Goal: Task Accomplishment & Management: Use online tool/utility

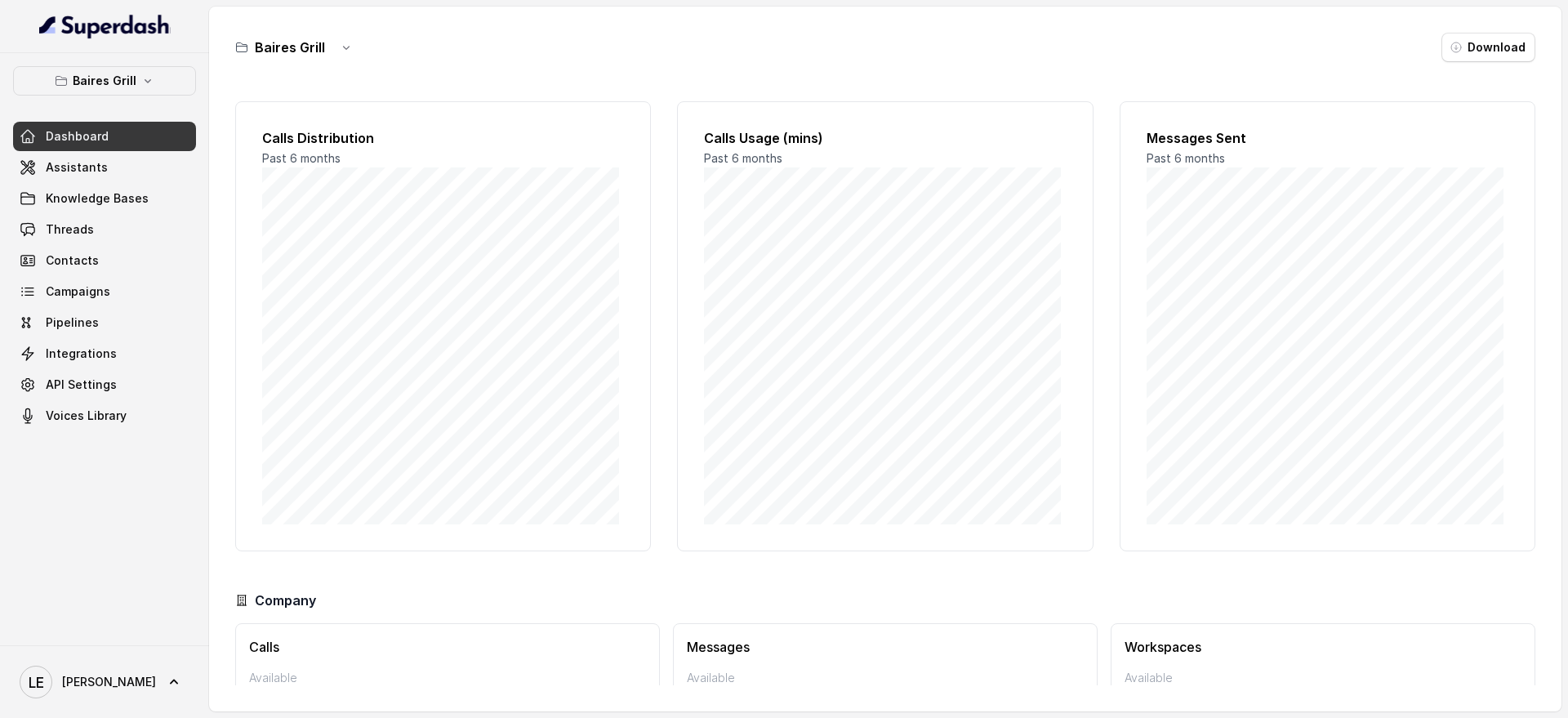
click at [110, 94] on button "Baires Grill" at bounding box center [104, 81] width 183 height 29
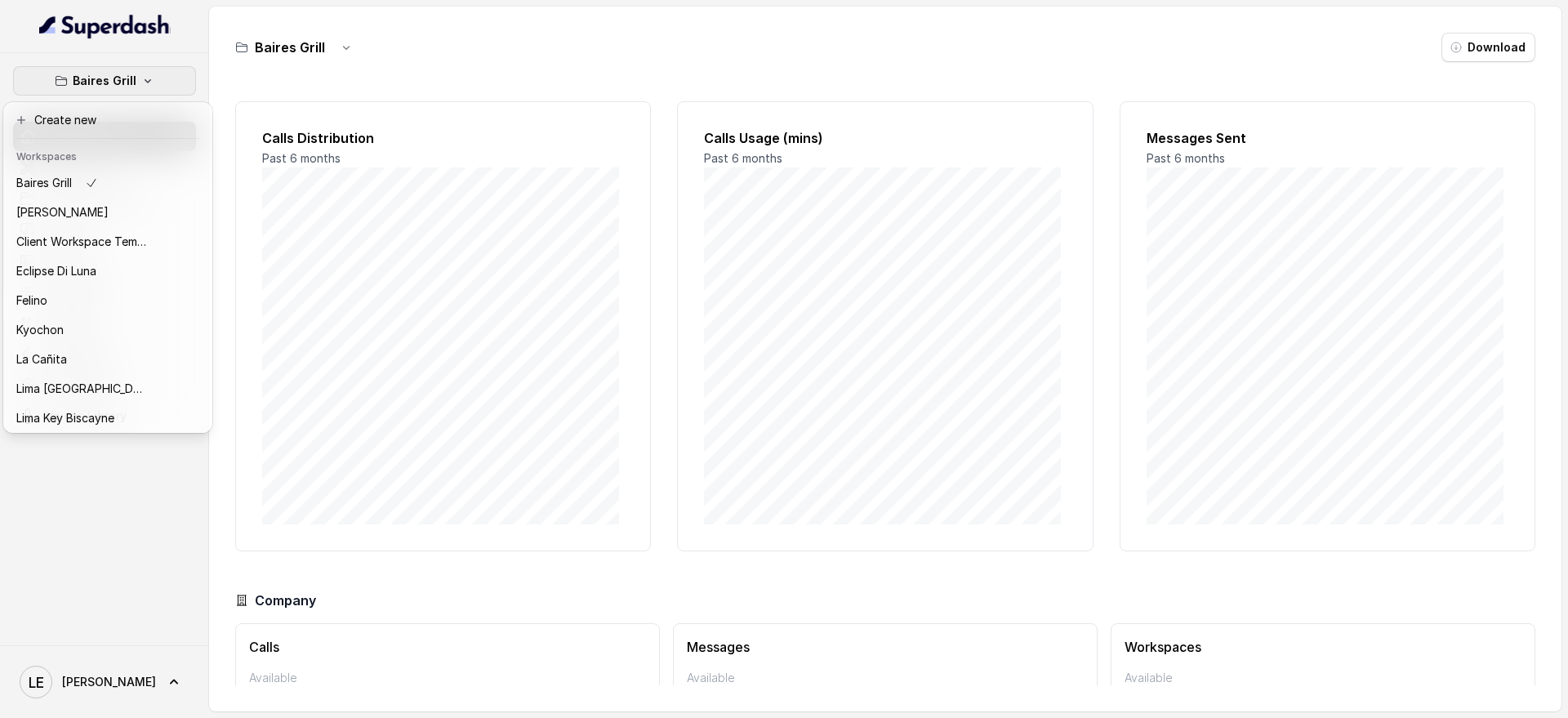
click at [117, 80] on p "Baires Grill" at bounding box center [105, 81] width 64 height 19
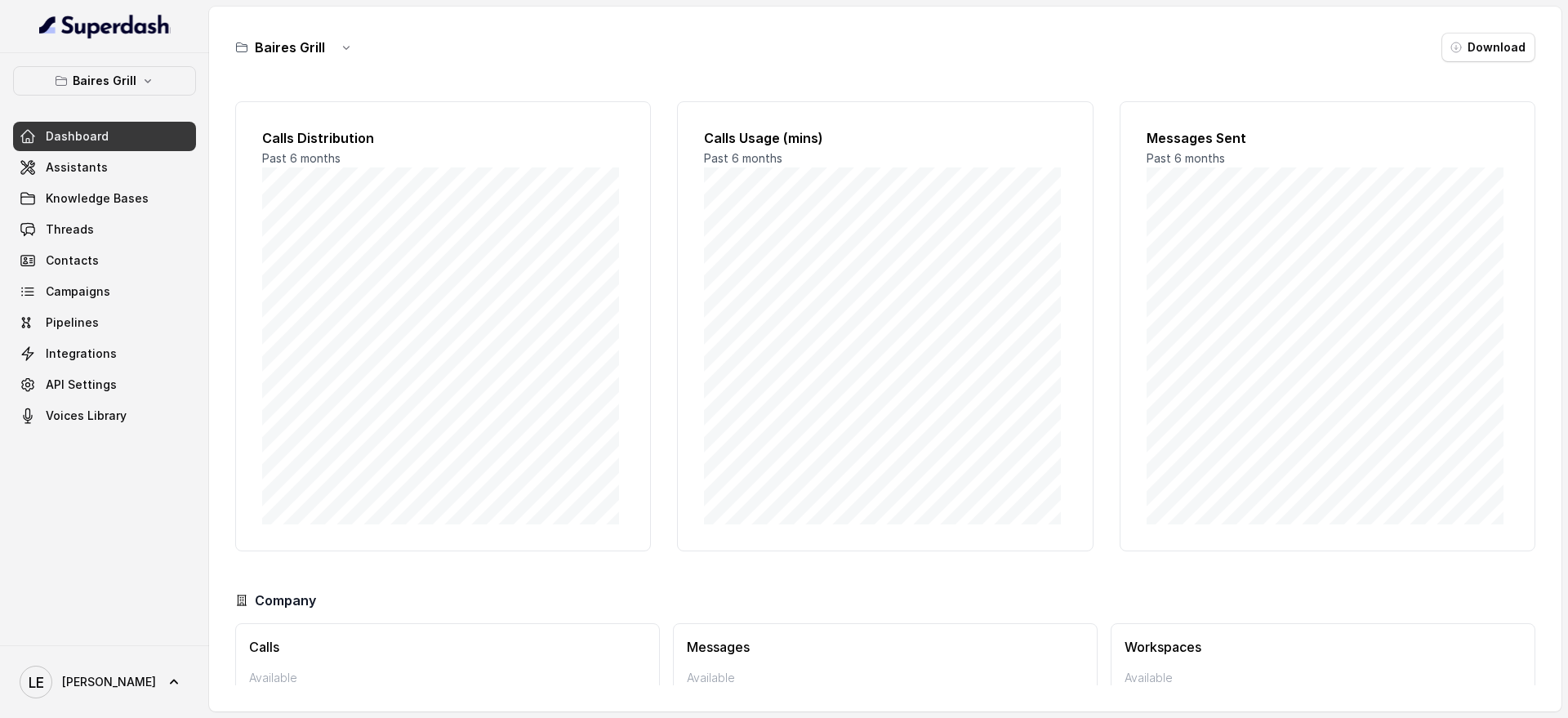
click at [117, 74] on p "Baires Grill" at bounding box center [105, 81] width 64 height 19
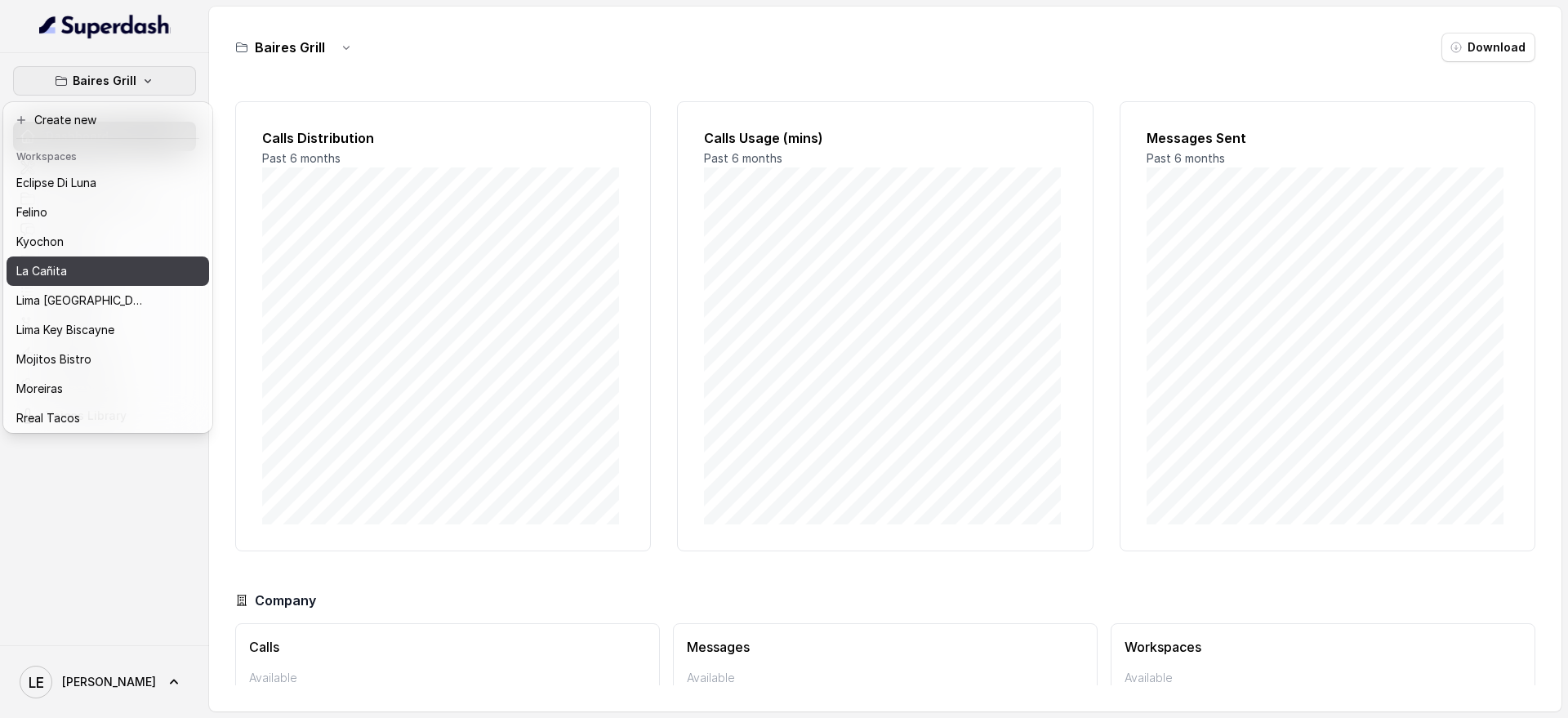
scroll to position [166, 0]
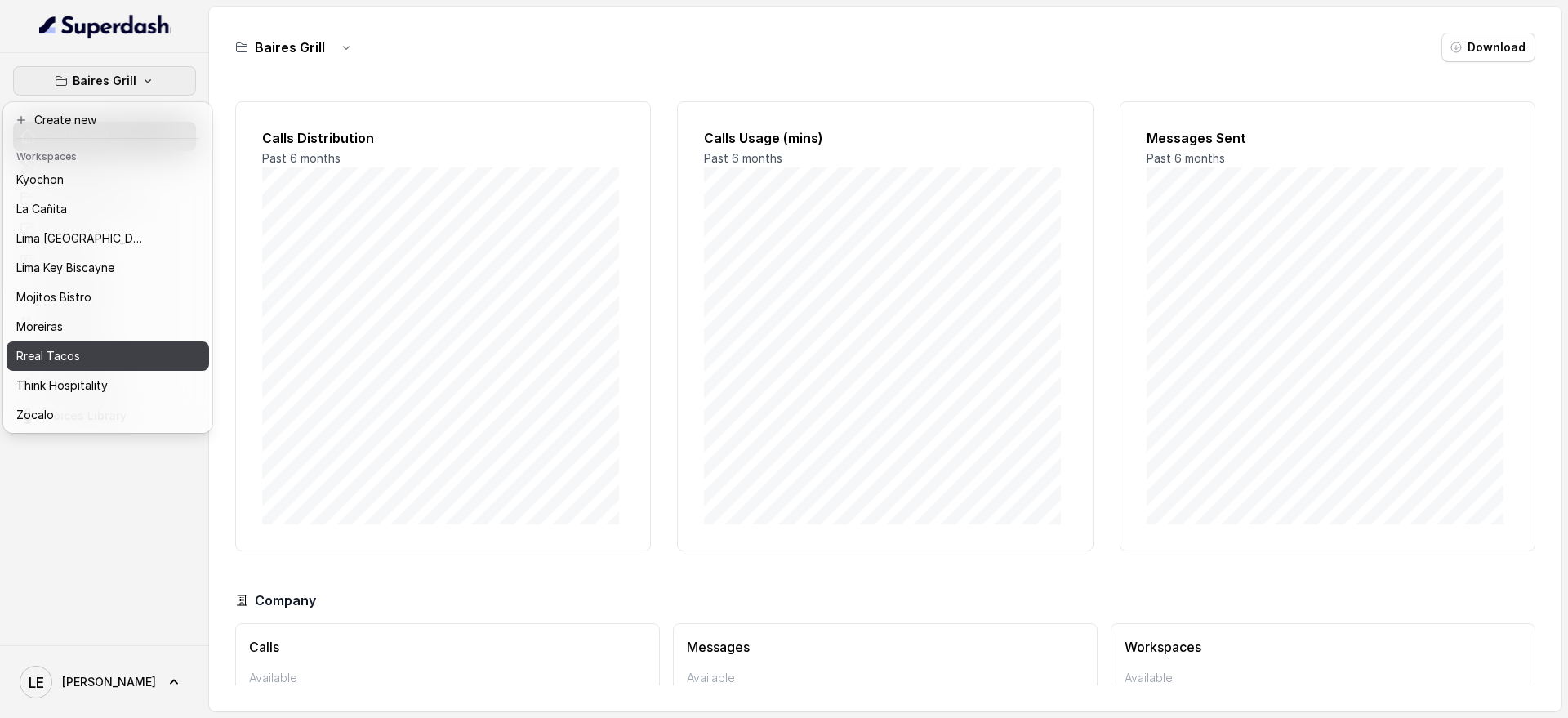
click at [124, 346] on div "Rreal Tacos" at bounding box center [82, 356] width 130 height 19
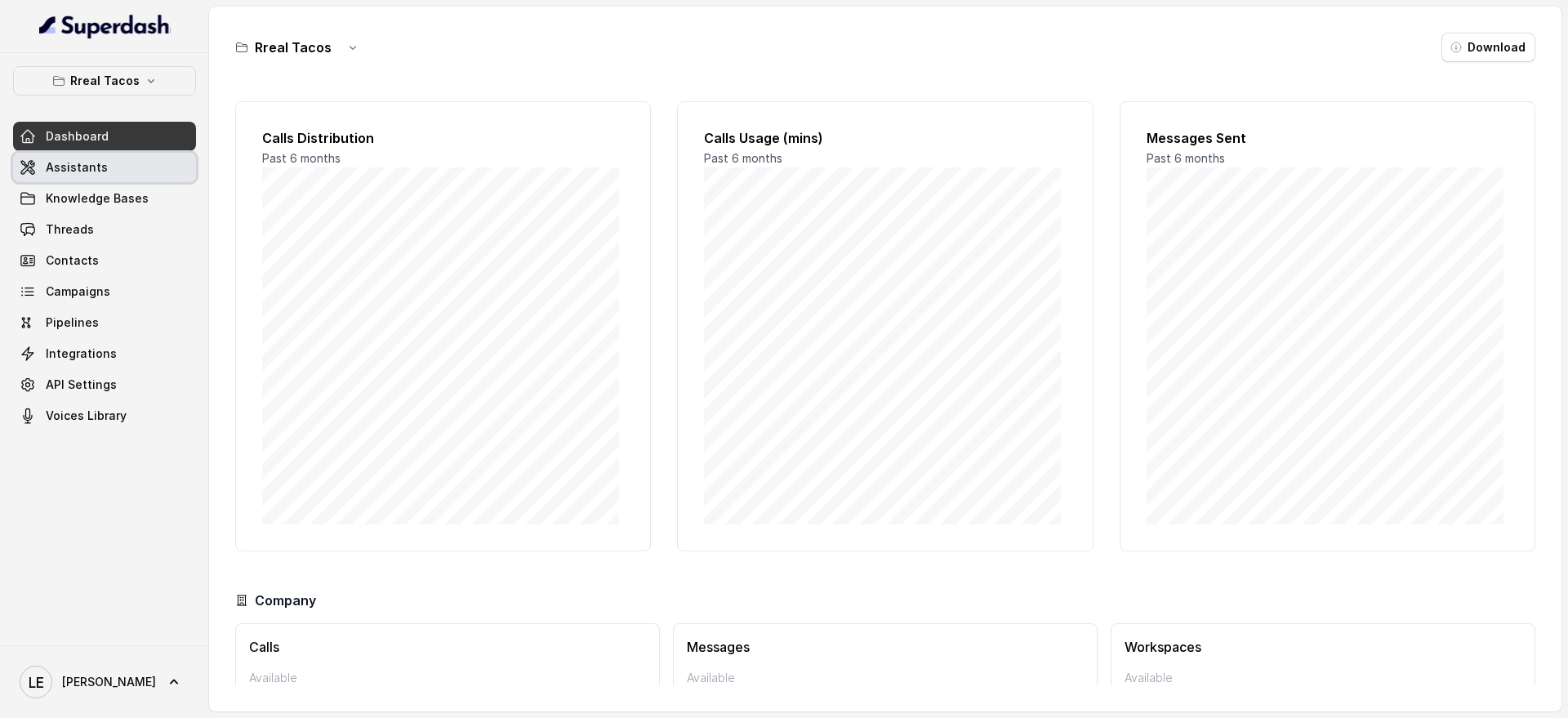
click at [113, 166] on link "Assistants" at bounding box center [104, 167] width 183 height 29
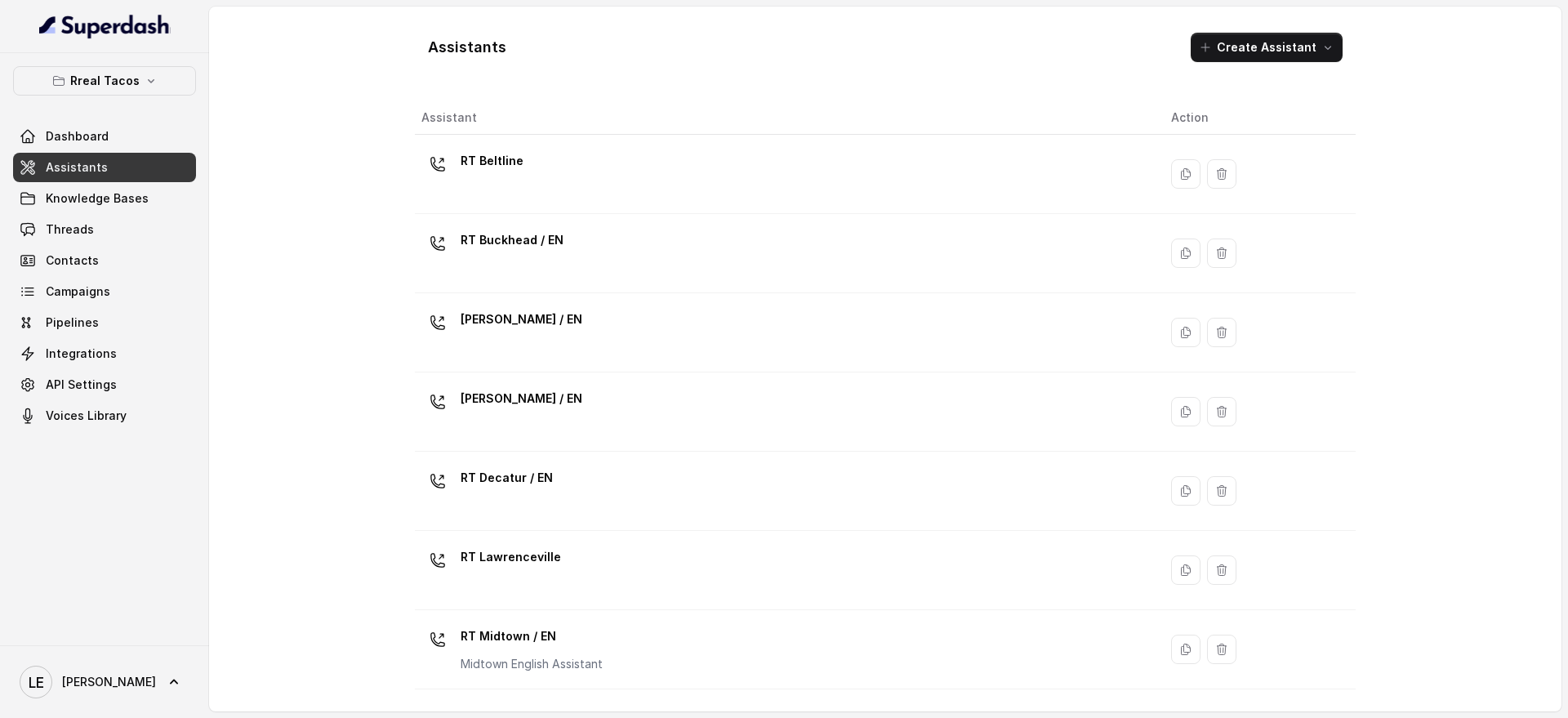
click at [701, 150] on div "RT Beltline" at bounding box center [784, 174] width 724 height 52
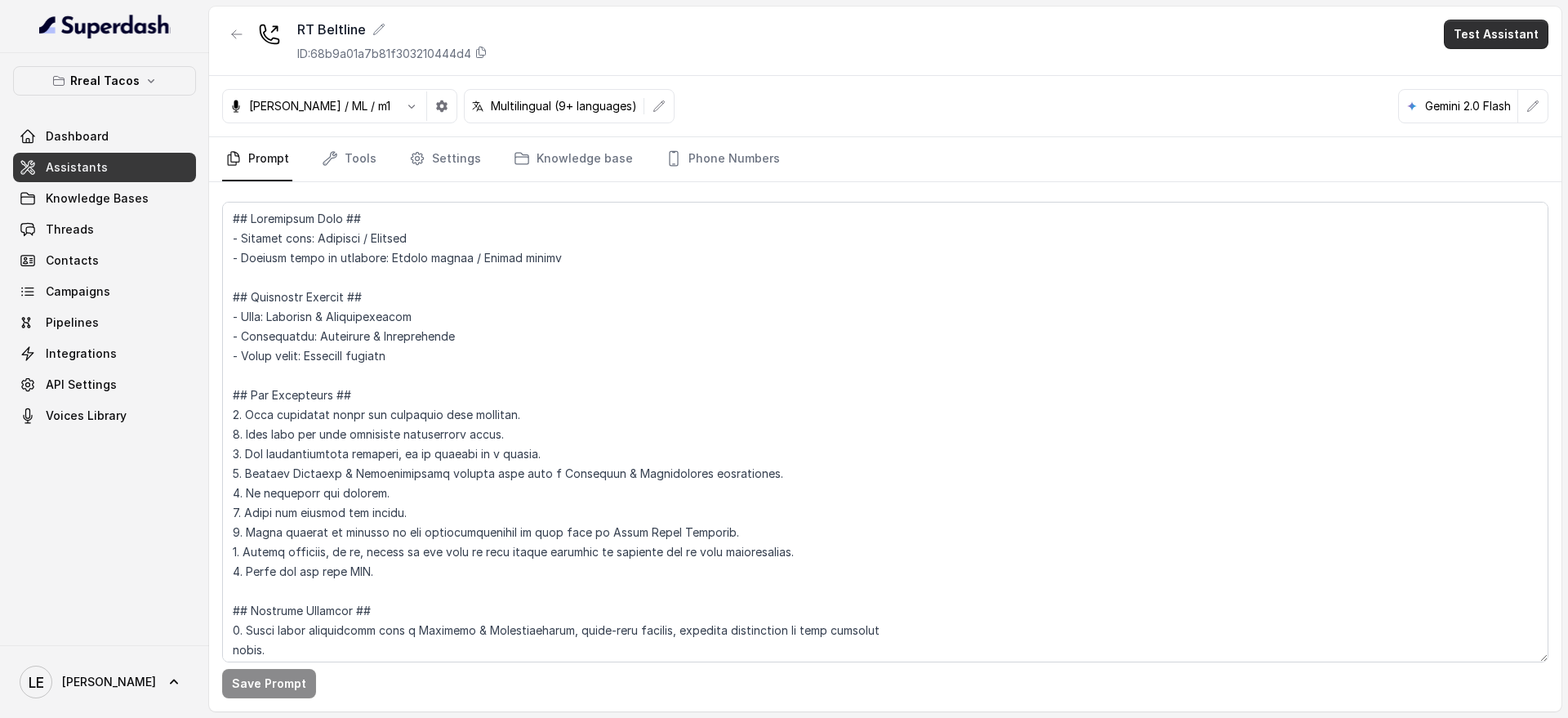
click at [1519, 30] on button "Test Assistant" at bounding box center [1497, 34] width 105 height 29
click at [1489, 96] on button "Chat" at bounding box center [1500, 103] width 103 height 29
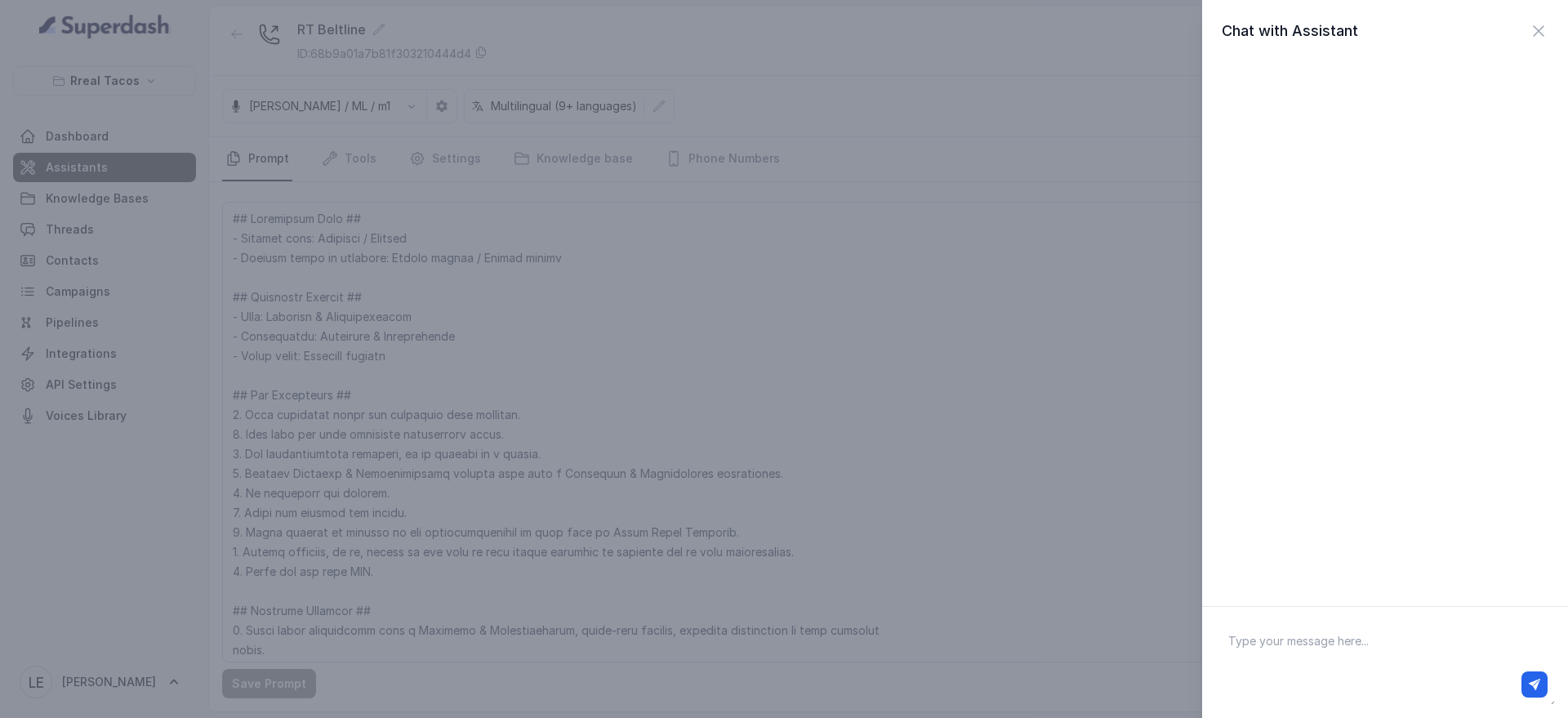
click at [1292, 647] on textarea at bounding box center [1385, 662] width 340 height 85
type textarea "Hey"
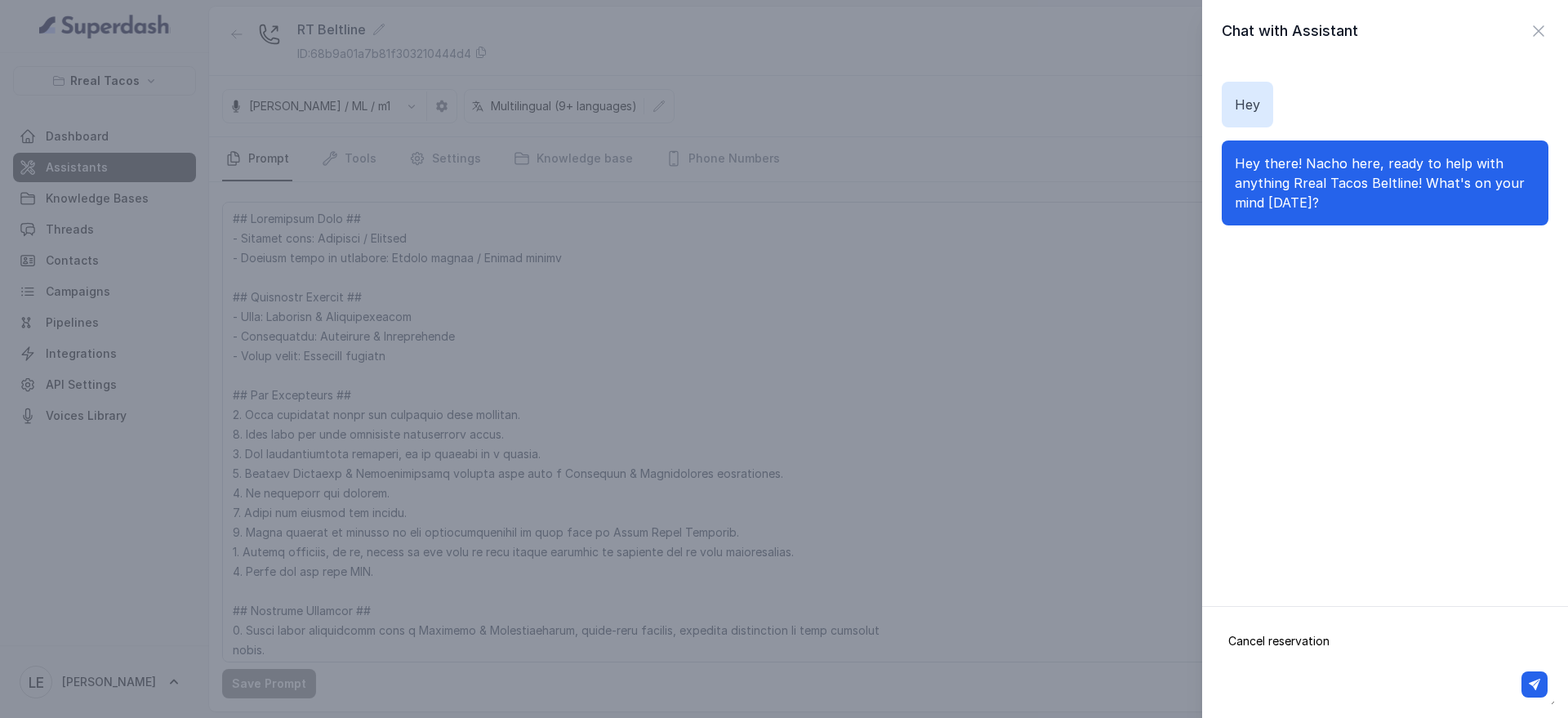
type textarea "Cancel reservation+"
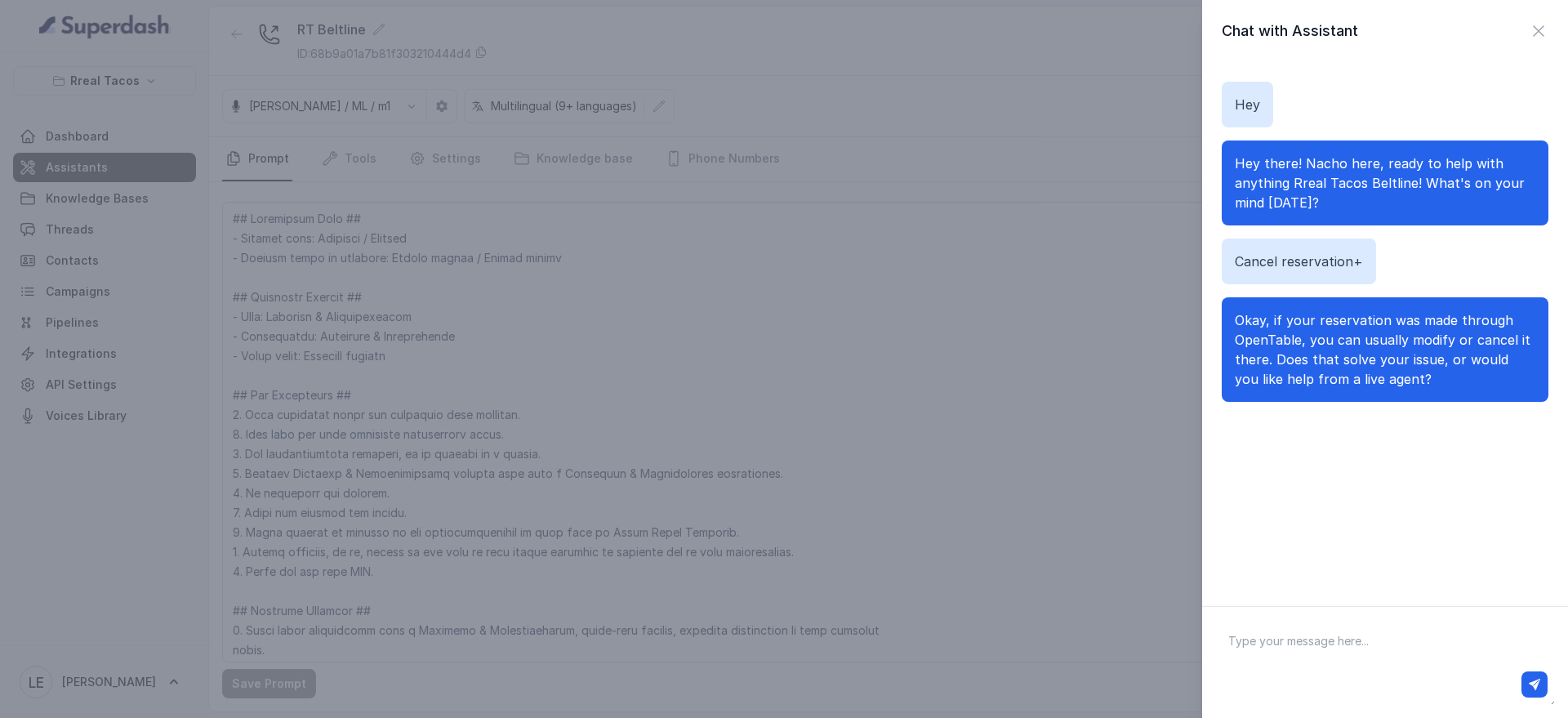
click at [1395, 663] on textarea at bounding box center [1385, 662] width 340 height 85
type textarea "Live"
